Goal: Information Seeking & Learning: Learn about a topic

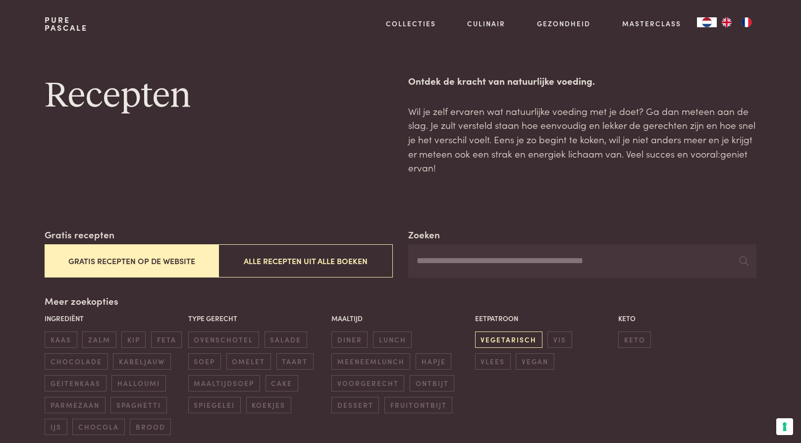
click at [501, 339] on span "vegetarisch" at bounding box center [508, 339] width 67 height 16
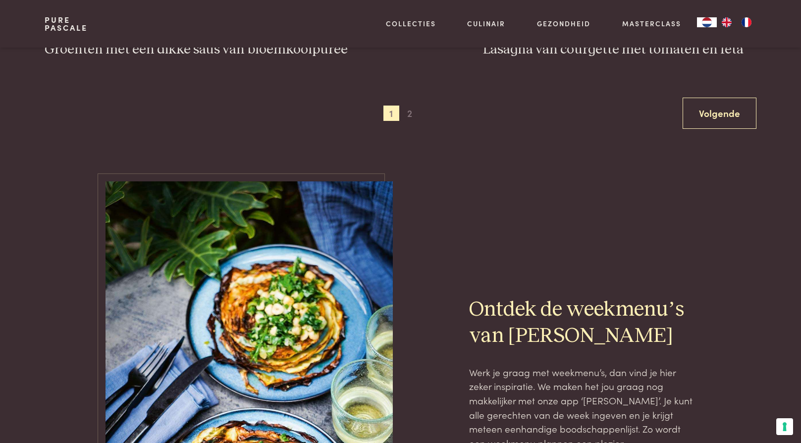
scroll to position [1862, 0]
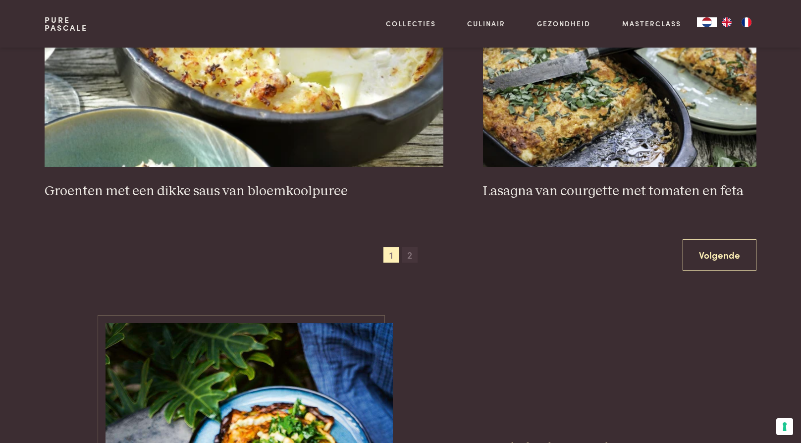
click at [407, 254] on span "2" at bounding box center [410, 255] width 16 height 16
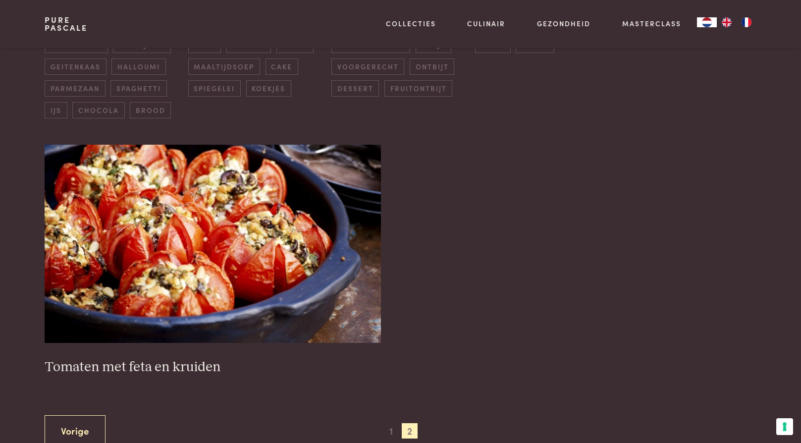
scroll to position [326, 0]
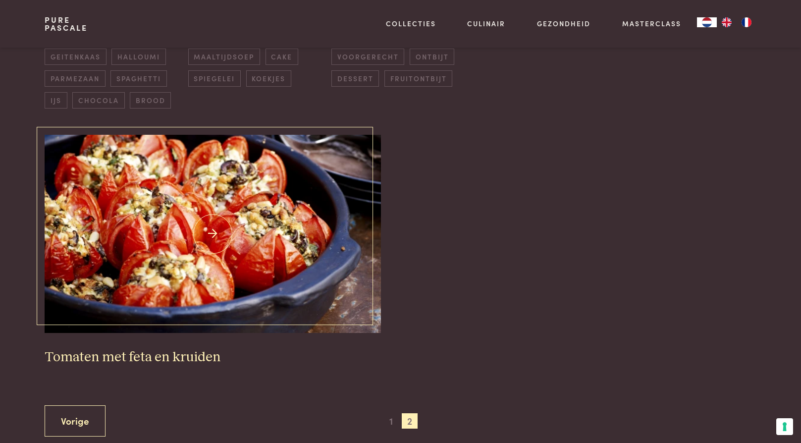
click at [185, 353] on h3 "Tomaten met feta en kruiden" at bounding box center [213, 357] width 336 height 17
